Goal: Complete application form

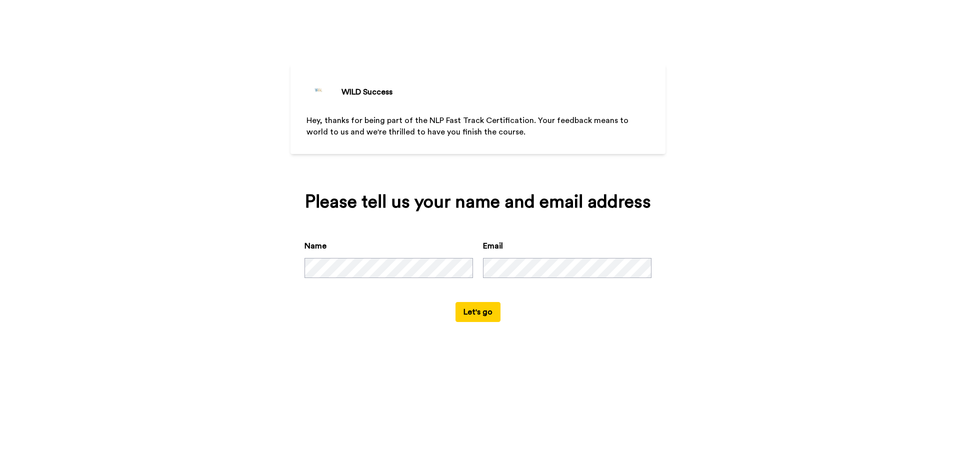
click at [475, 316] on button "Let's go" at bounding box center [477, 312] width 45 height 20
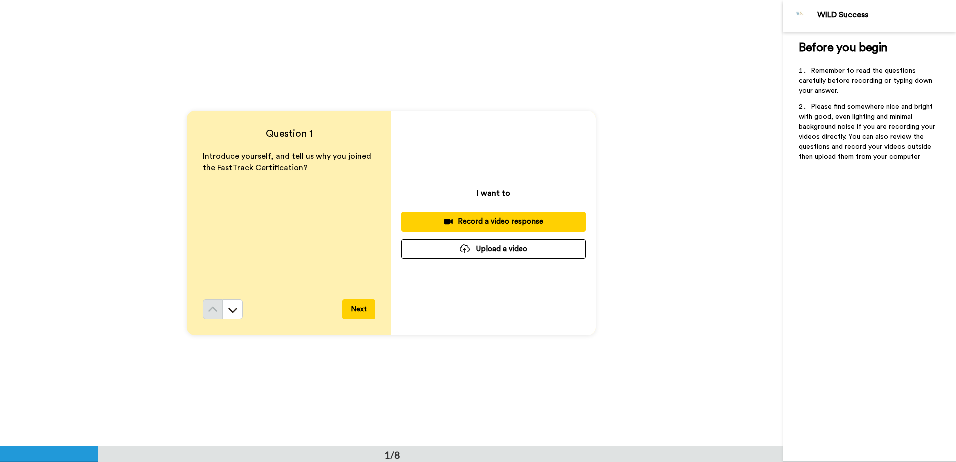
click at [496, 255] on button "Upload a video" at bounding box center [493, 248] width 184 height 19
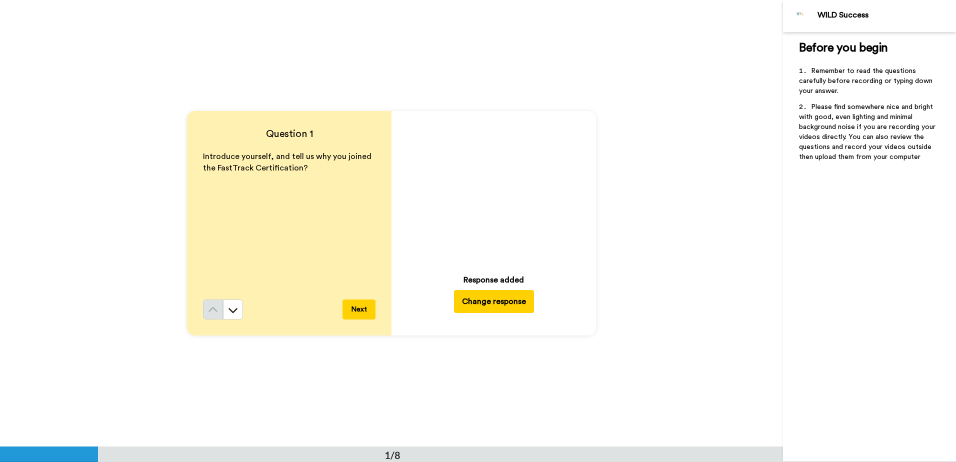
click at [365, 309] on button "Next" at bounding box center [358, 309] width 33 height 20
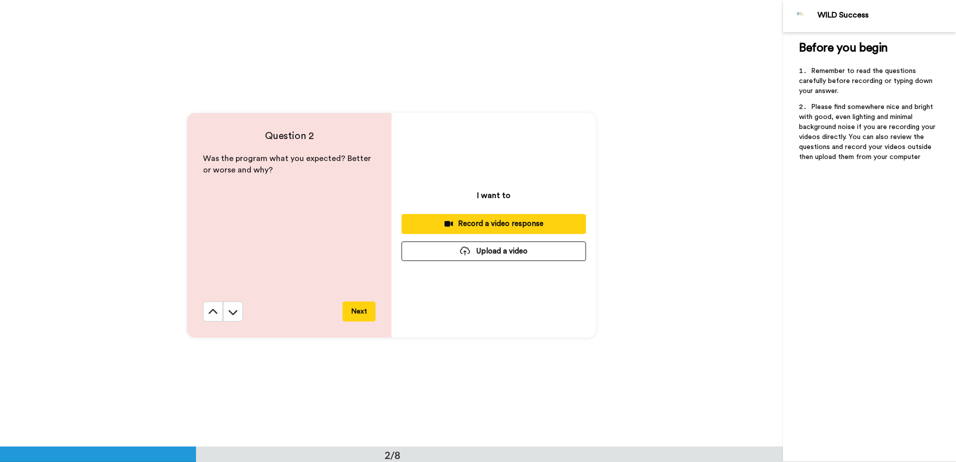
scroll to position [447, 0]
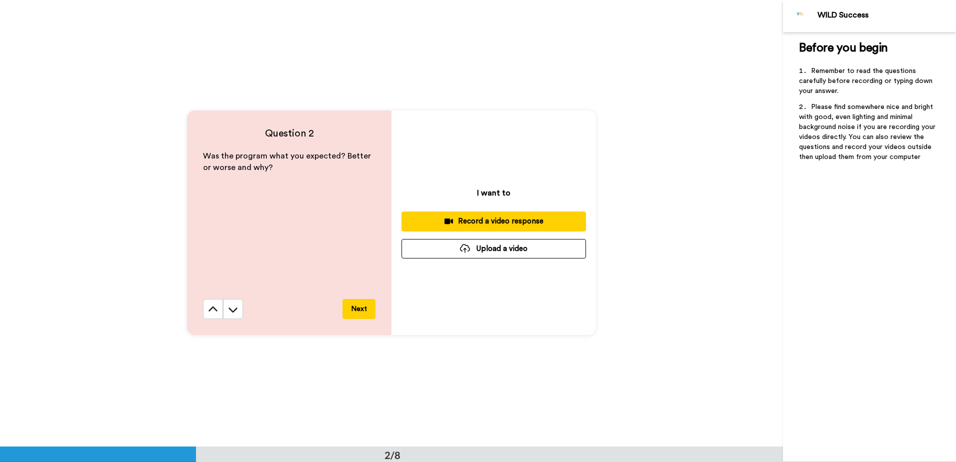
click at [355, 306] on button "Next" at bounding box center [358, 309] width 33 height 20
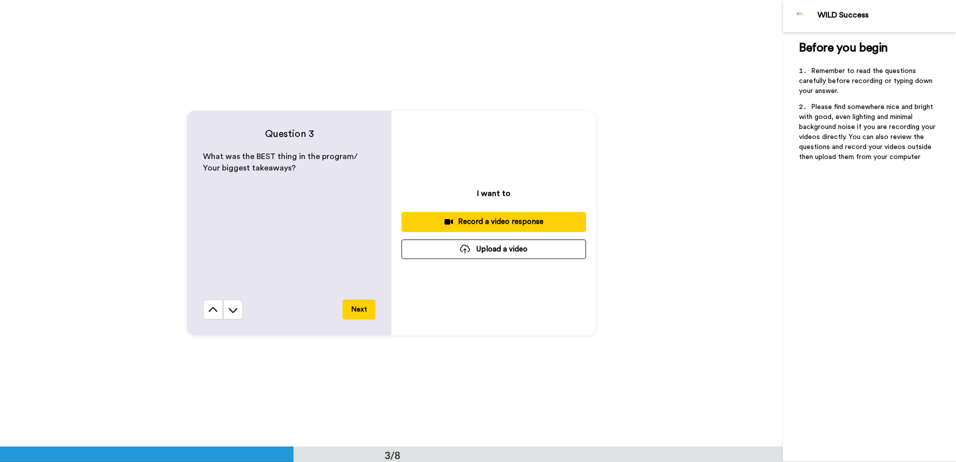
scroll to position [893, 0]
click at [355, 302] on button "Next" at bounding box center [358, 309] width 33 height 20
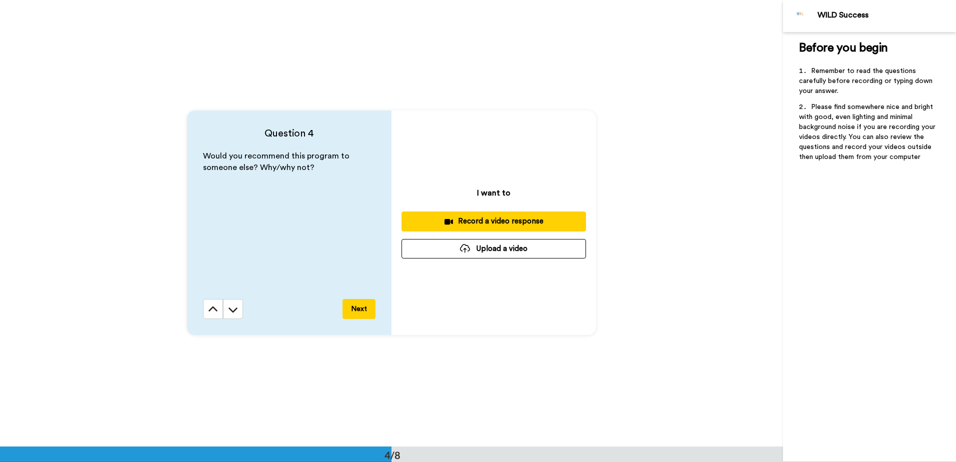
click at [355, 302] on button "Next" at bounding box center [358, 309] width 33 height 20
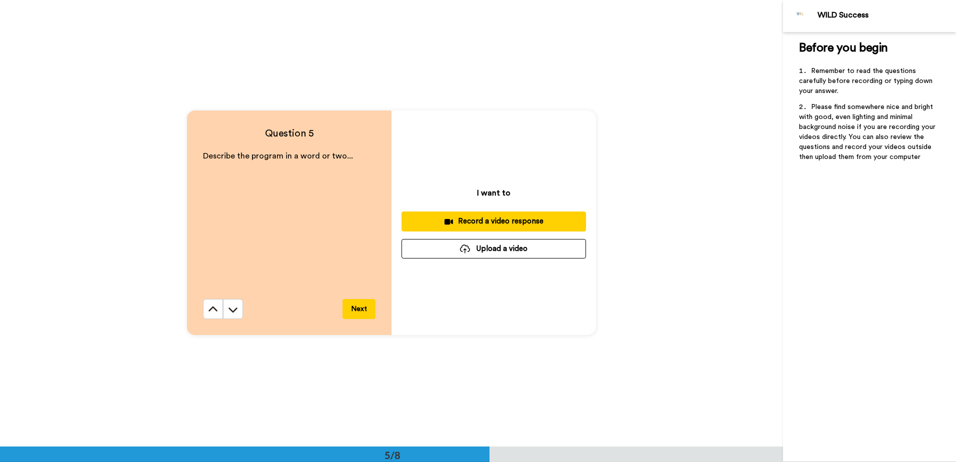
click at [355, 303] on button "Next" at bounding box center [358, 309] width 33 height 20
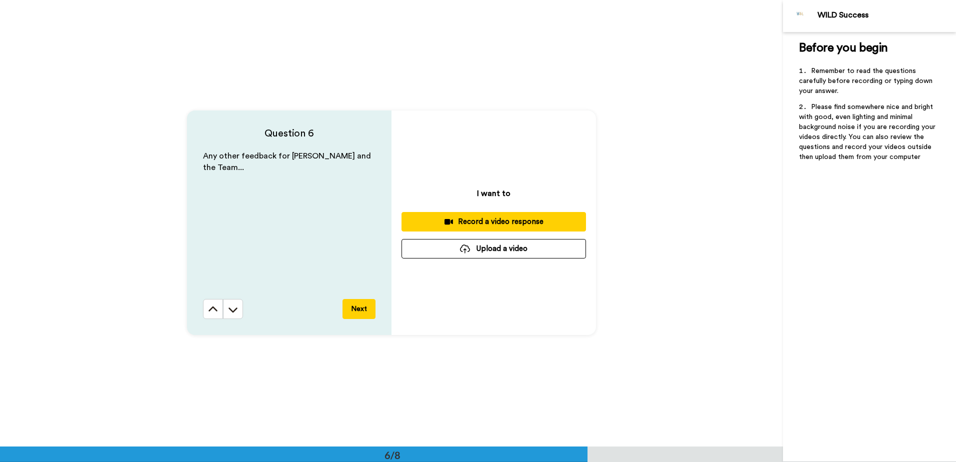
click at [355, 303] on button "Next" at bounding box center [358, 309] width 33 height 20
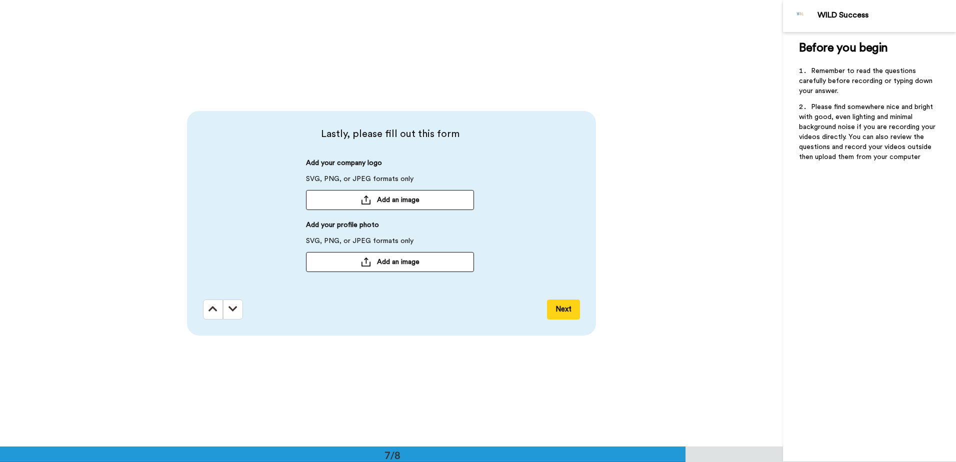
scroll to position [2679, 0]
click at [562, 304] on button "Next" at bounding box center [563, 309] width 33 height 20
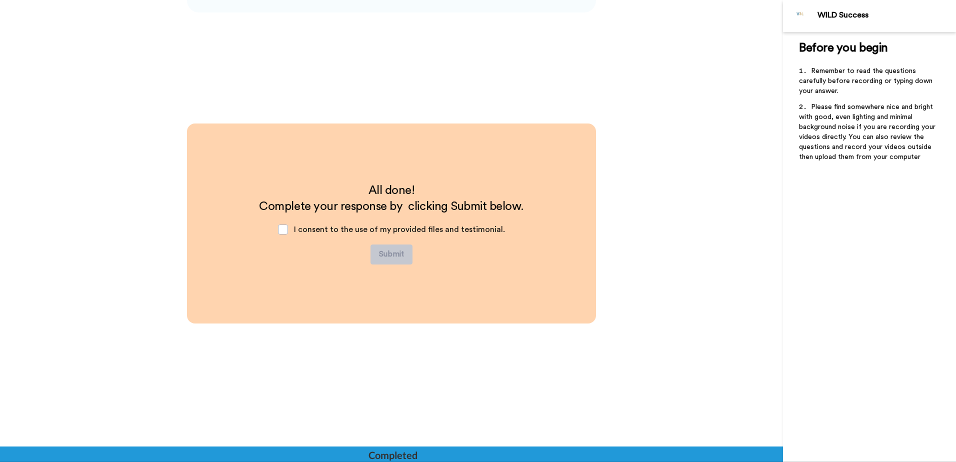
scroll to position [3002, 0]
click at [283, 227] on span at bounding box center [283, 229] width 10 height 10
click at [395, 252] on button "Submit" at bounding box center [391, 254] width 42 height 20
